Goal: Task Accomplishment & Management: Complete application form

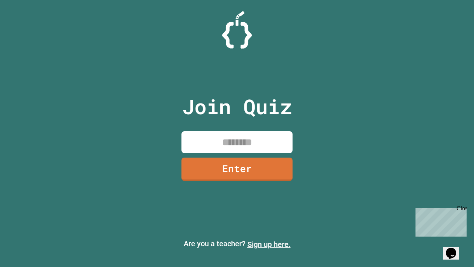
click at [269, 244] on link "Sign up here." at bounding box center [268, 244] width 43 height 9
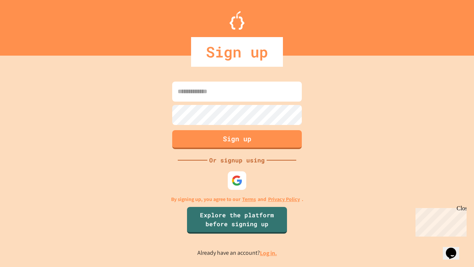
click at [269, 253] on link "Log in." at bounding box center [268, 253] width 17 height 8
